Goal: Navigation & Orientation: Find specific page/section

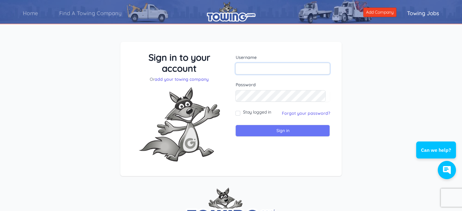
type input "[EMAIL_ADDRESS][DOMAIN_NAME]"
click at [275, 128] on input "Sign in" at bounding box center [282, 131] width 94 height 12
